Goal: Navigation & Orientation: Understand site structure

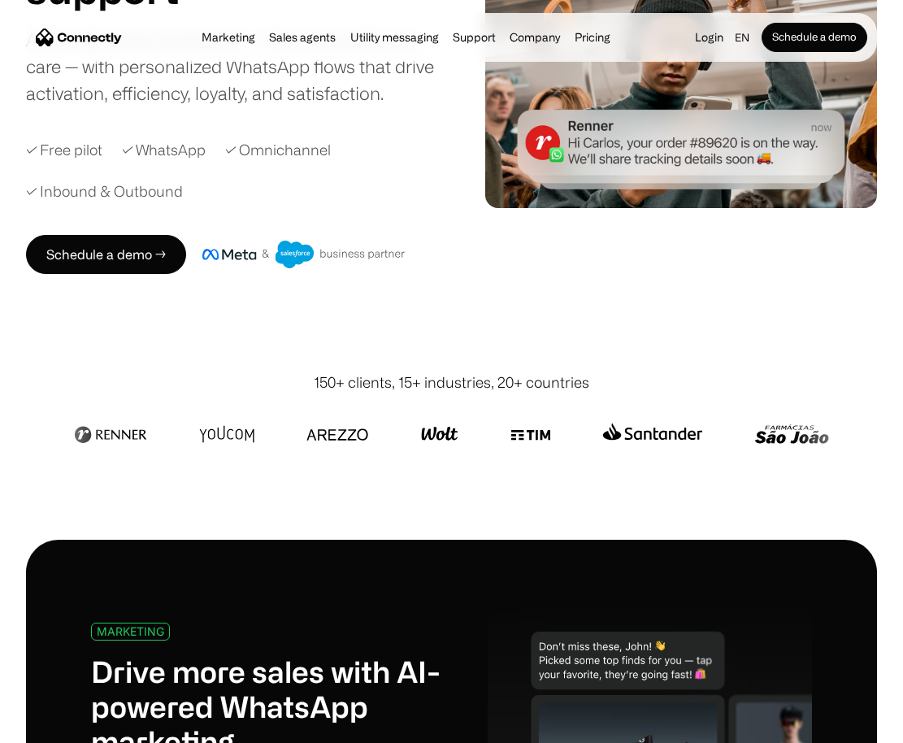
scroll to position [253, 0]
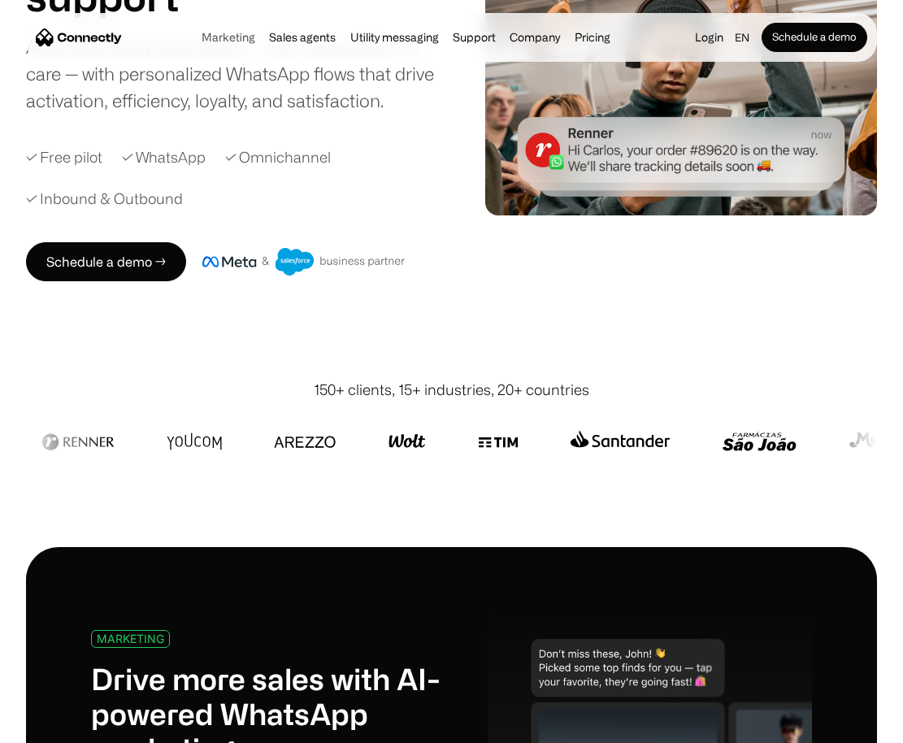
click at [226, 40] on link "Marketing" at bounding box center [228, 37] width 63 height 13
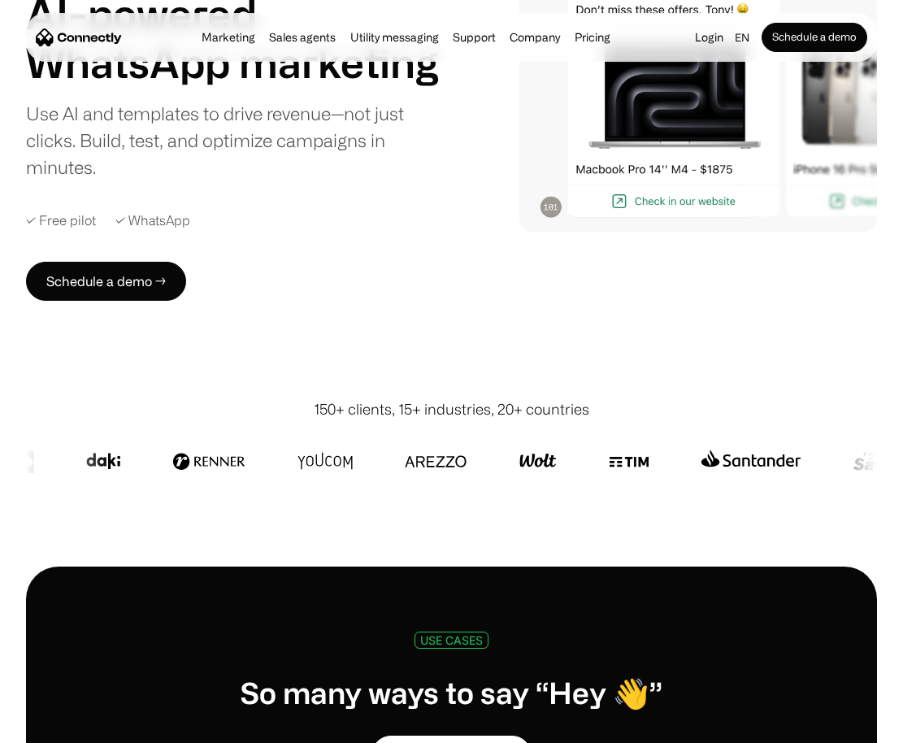
scroll to position [220, 0]
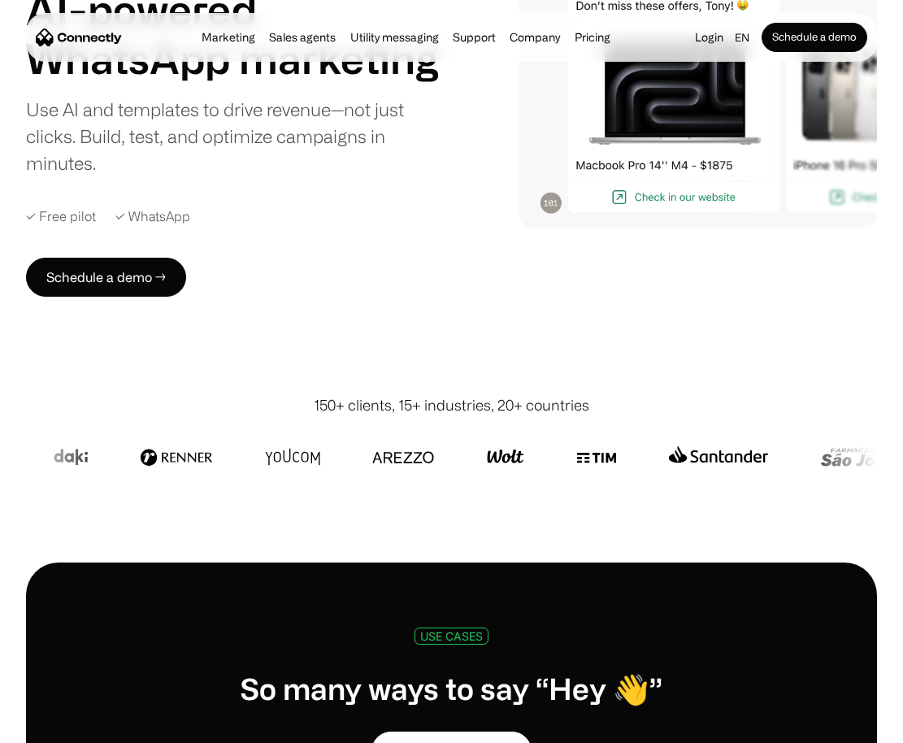
click at [292, 45] on div "Marketing Sales agents Utility messaging Support Company About us Careers Conta…" at bounding box center [406, 37] width 423 height 23
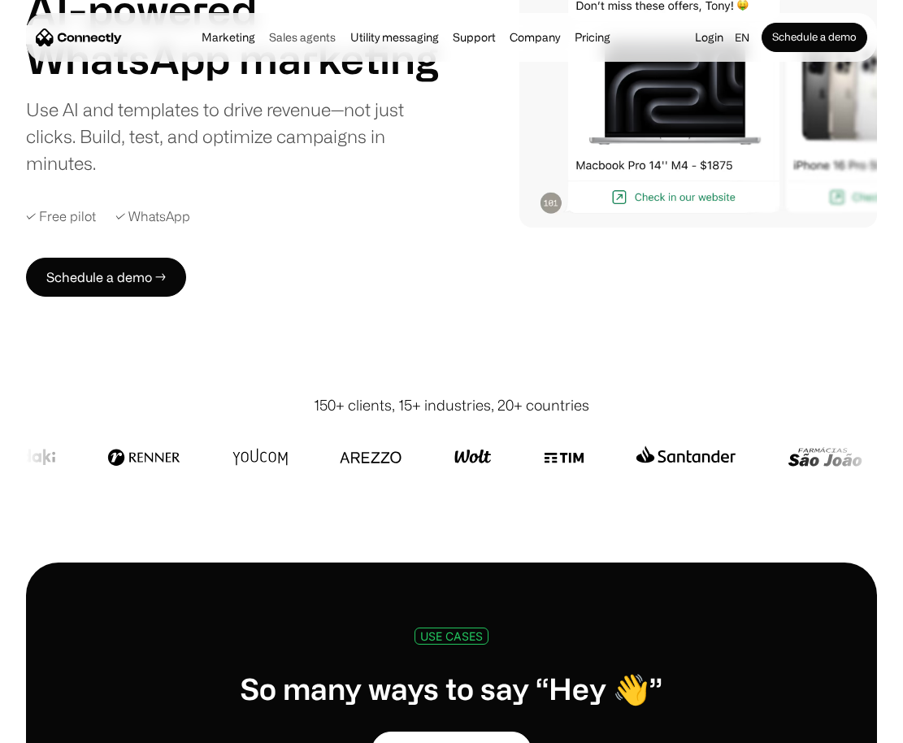
click at [295, 37] on link "Sales agents" at bounding box center [302, 37] width 76 height 13
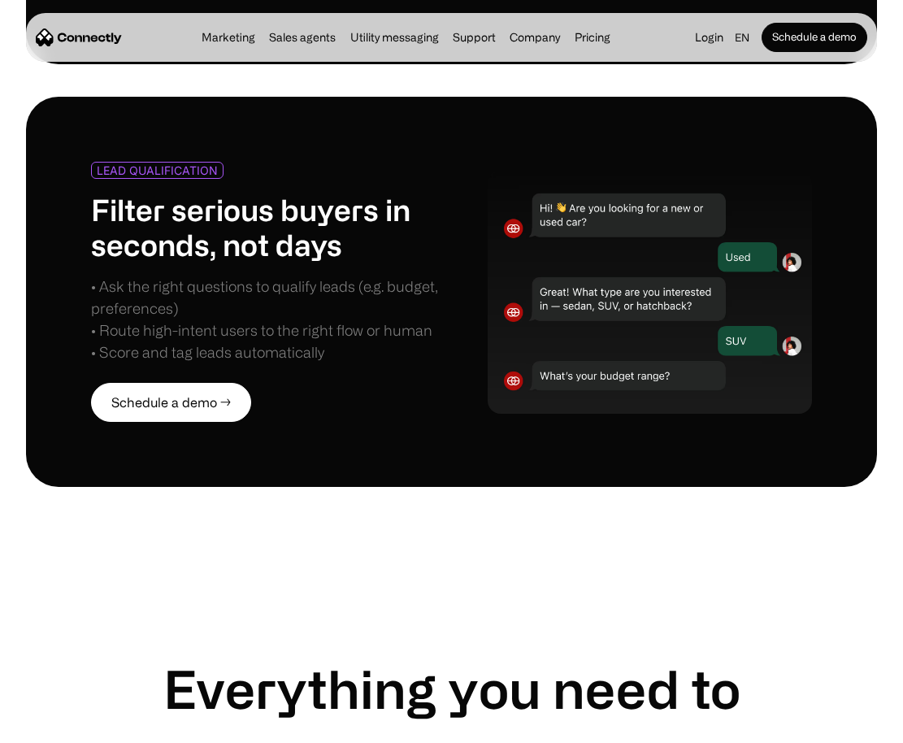
scroll to position [1446, 0]
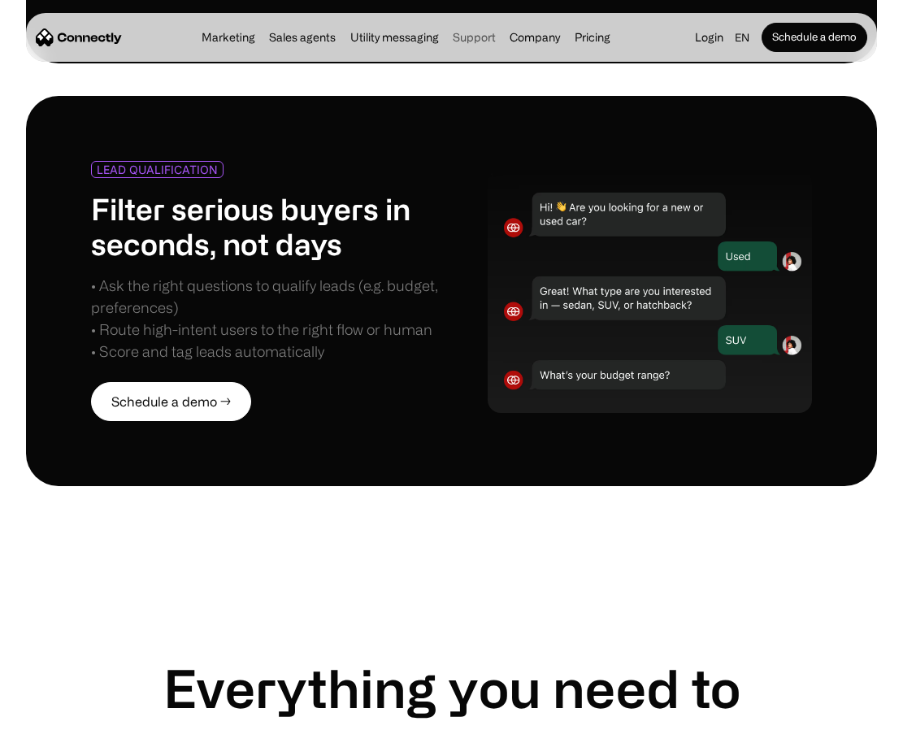
click at [466, 37] on link "Support" at bounding box center [474, 37] width 53 height 13
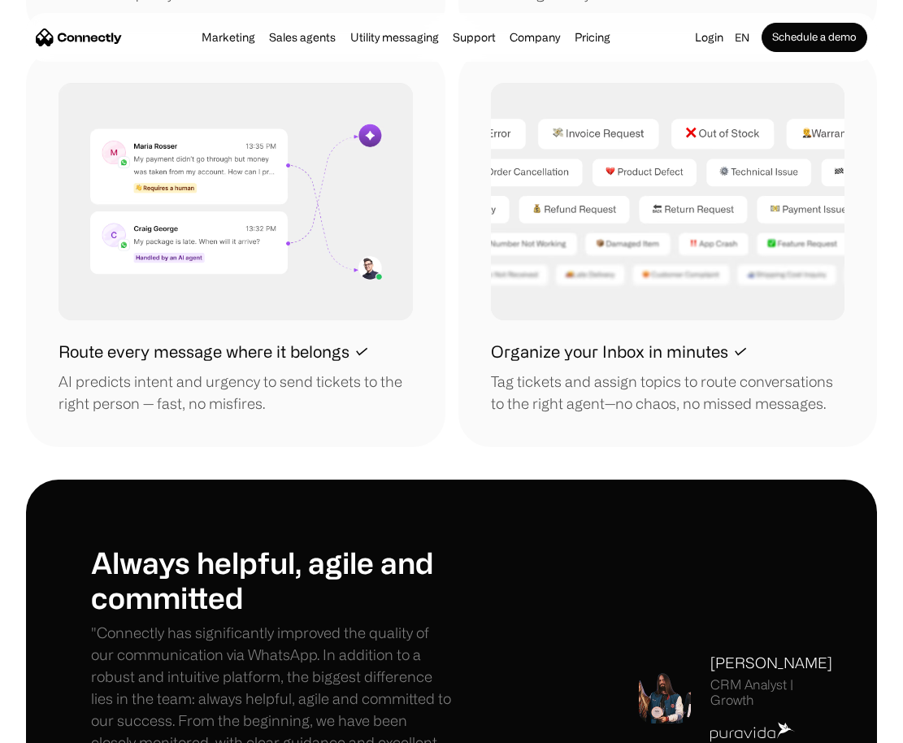
scroll to position [1805, 0]
